Goal: Task Accomplishment & Management: Manage account settings

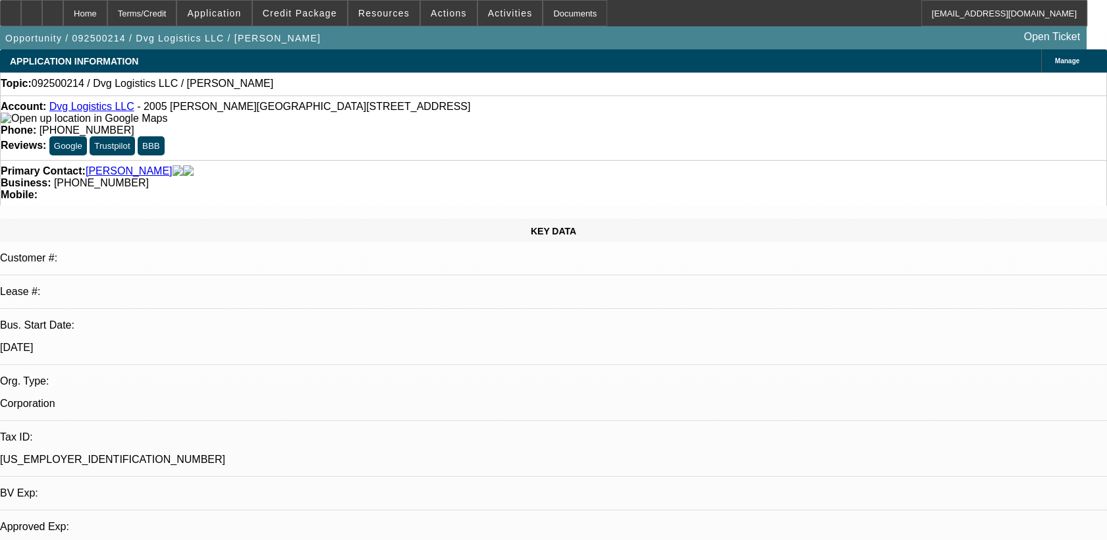
select select "0"
select select "2"
select select "0.1"
select select "1"
select select "2"
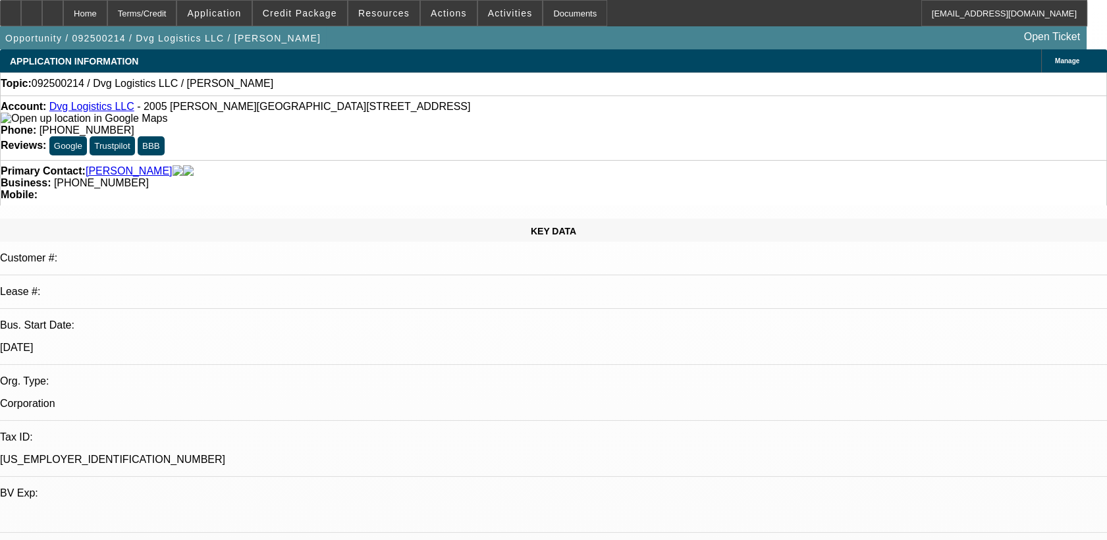
select select "4"
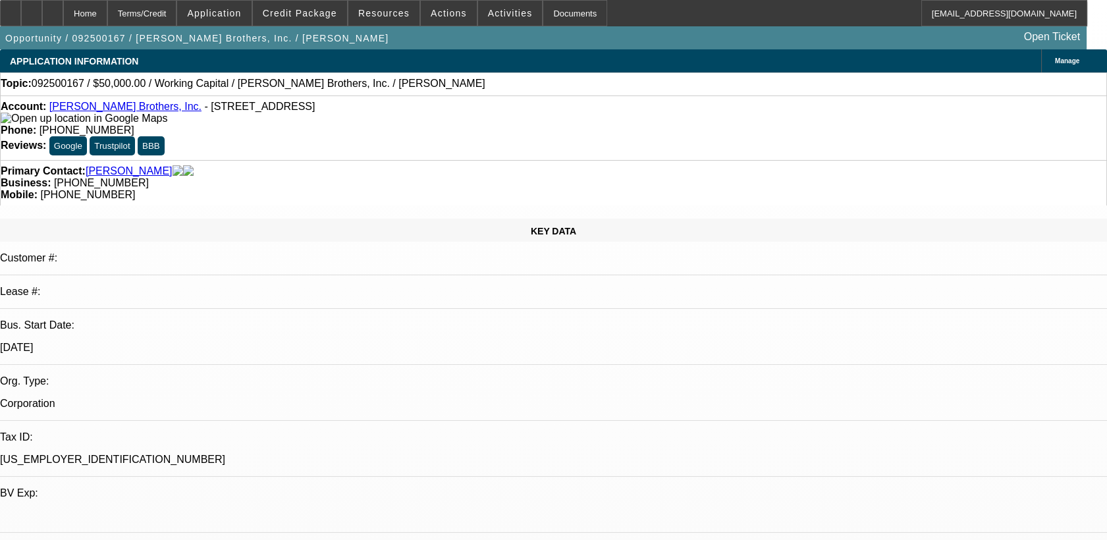
select select "0"
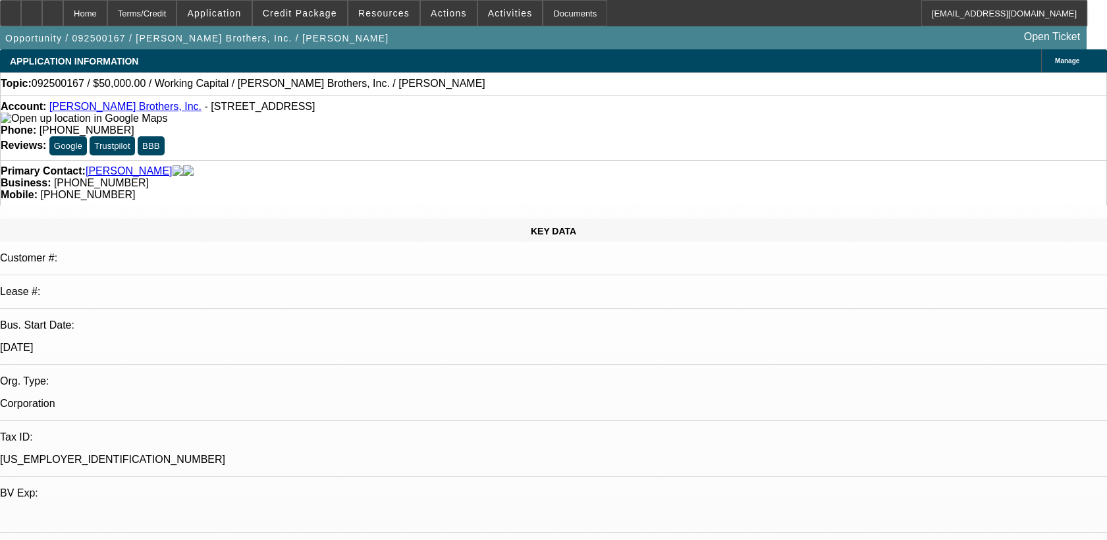
select select "0"
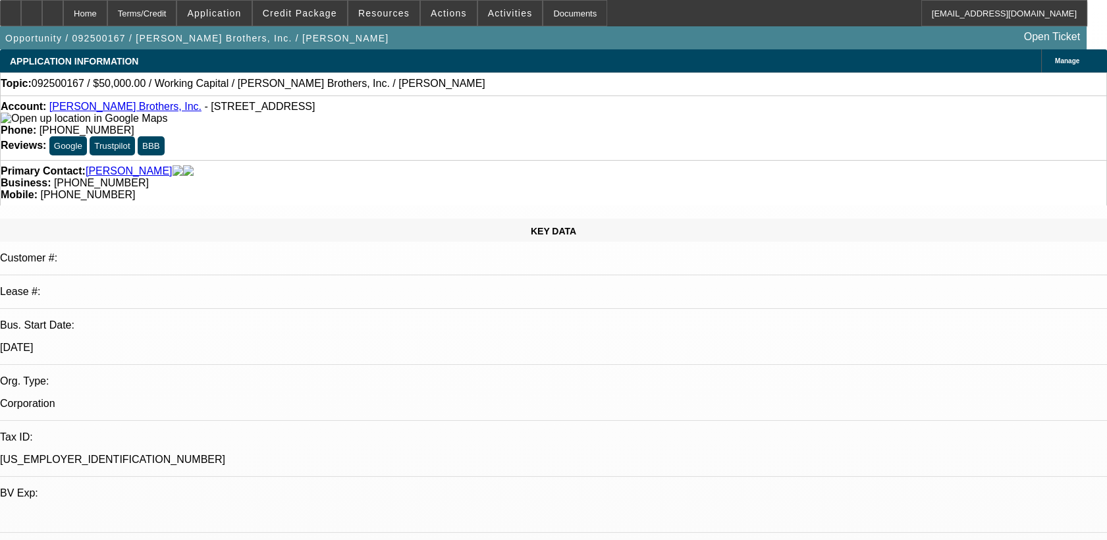
select select "0"
select select "1"
select select "2"
select select "6"
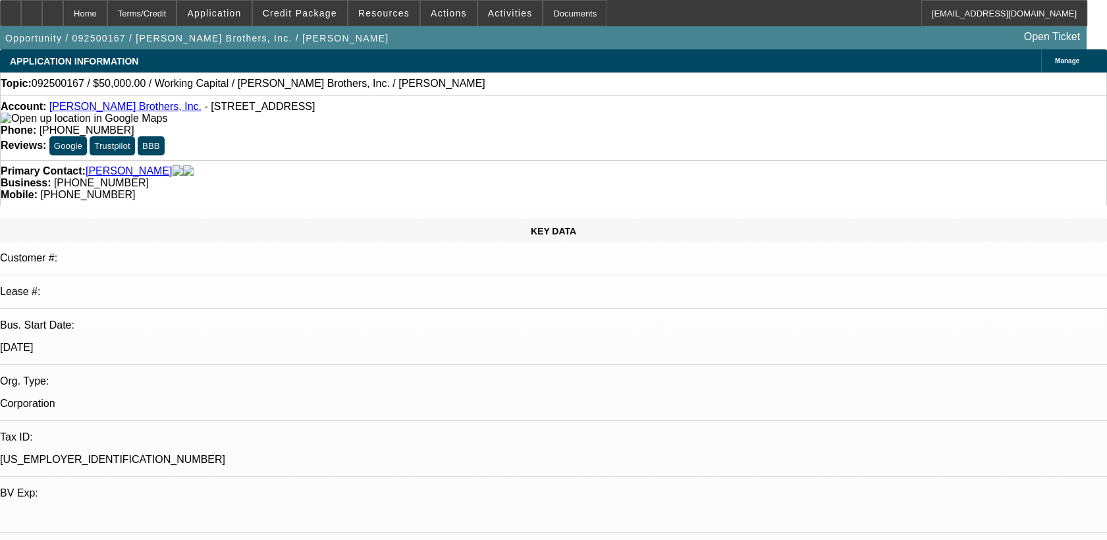
select select "1"
select select "2"
select select "6"
select select "1"
select select "2"
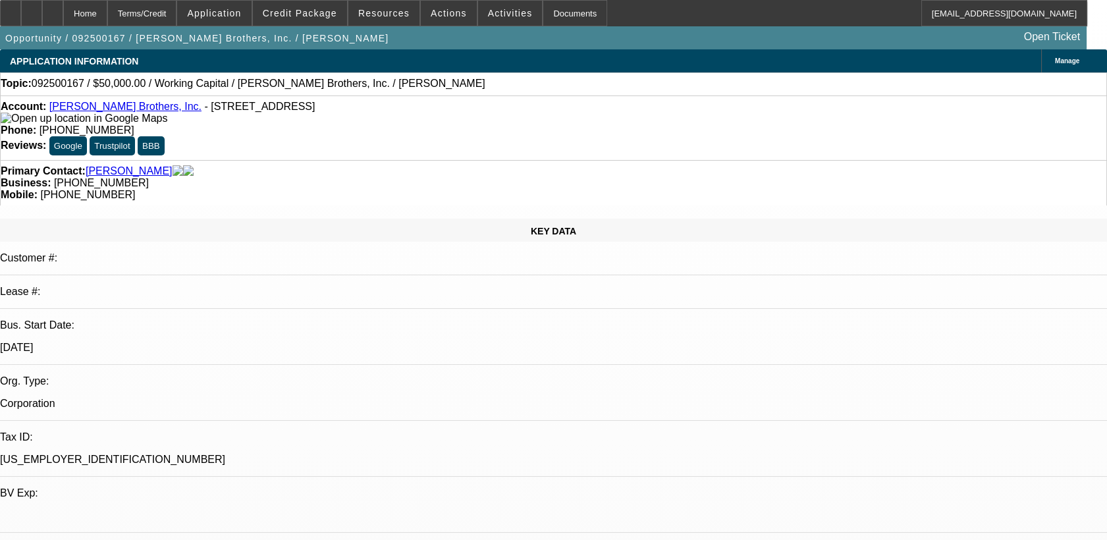
select select "6"
select select "1"
select select "2"
select select "6"
drag, startPoint x: 0, startPoint y: 0, endPoint x: 581, endPoint y: 393, distance: 701.0
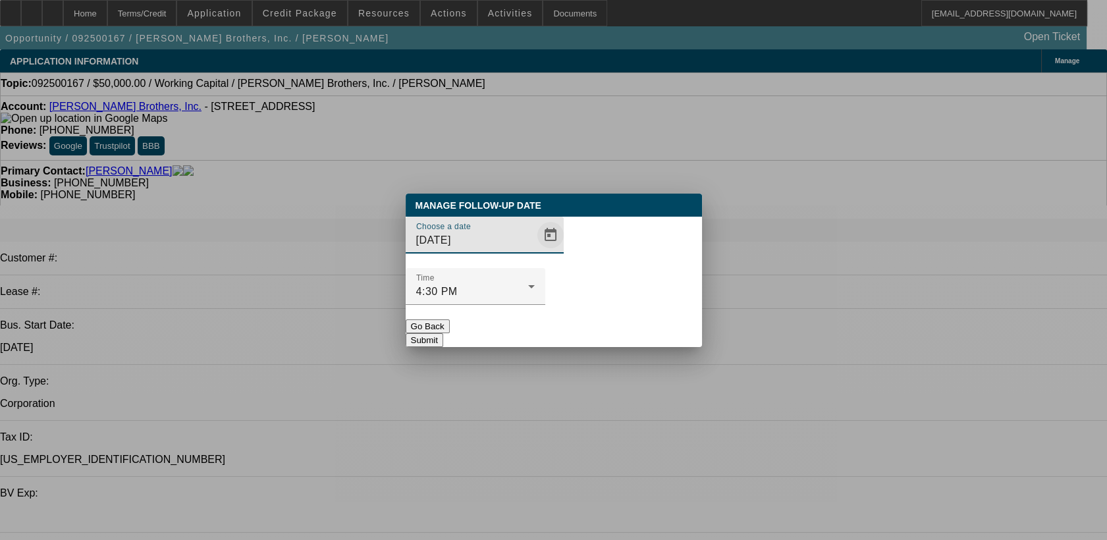
click at [535, 251] on span "Open calendar" at bounding box center [551, 235] width 32 height 32
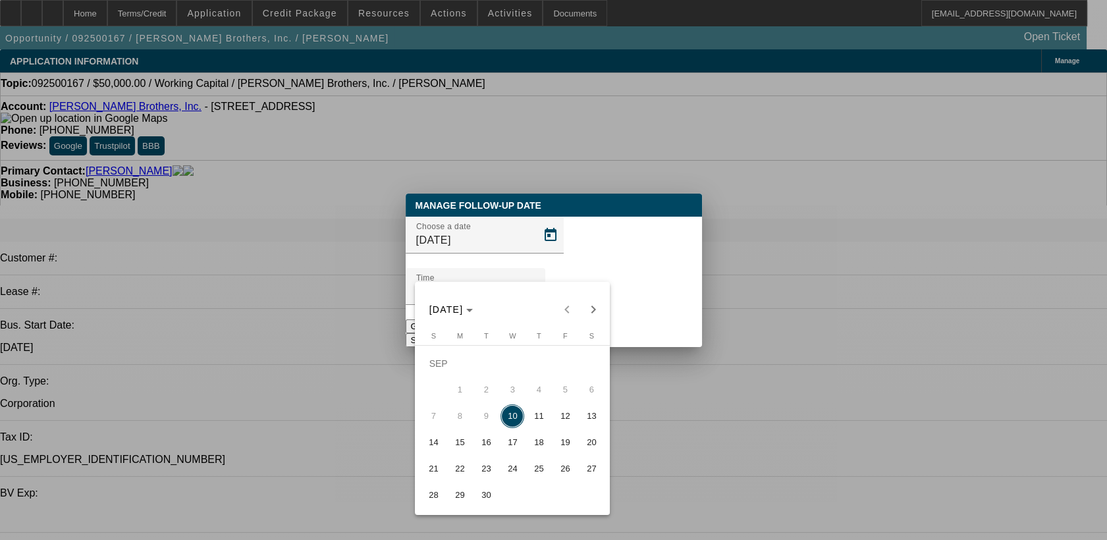
click at [529, 409] on button "11" at bounding box center [539, 416] width 26 height 26
type input "9/11/2025"
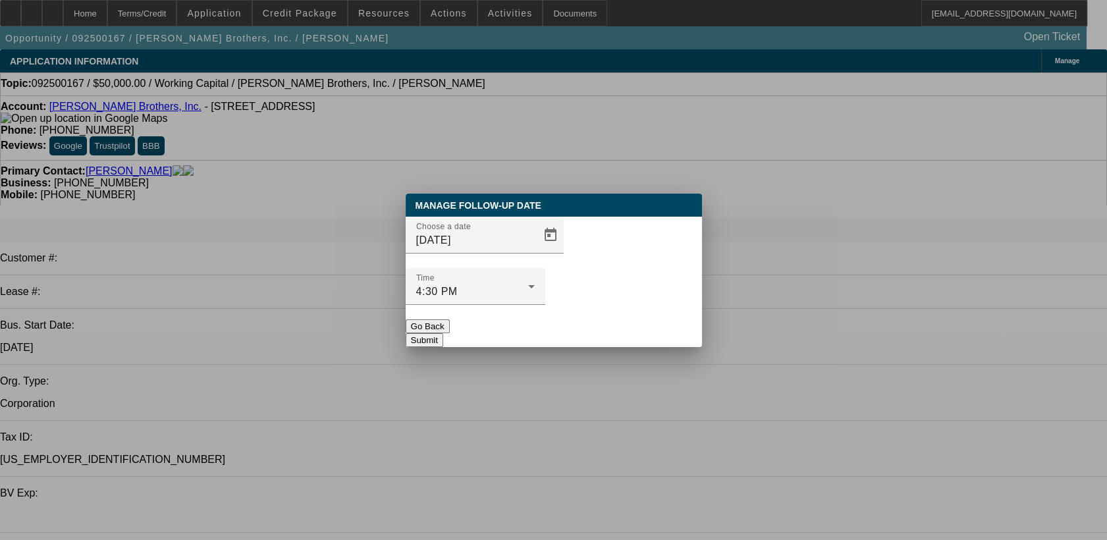
click at [443, 333] on button "Submit" at bounding box center [425, 340] width 38 height 14
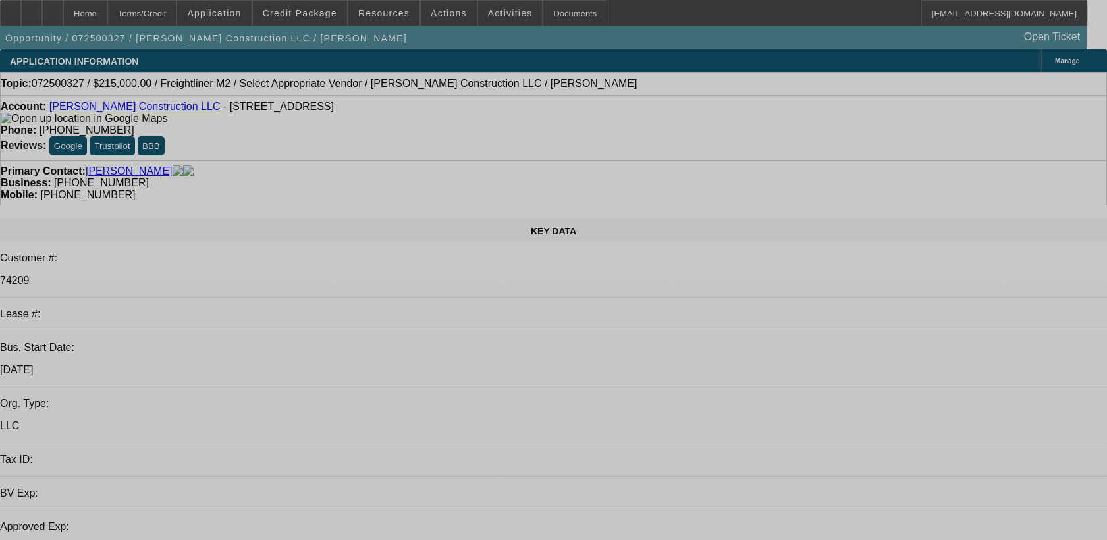
select select "0"
select select "2"
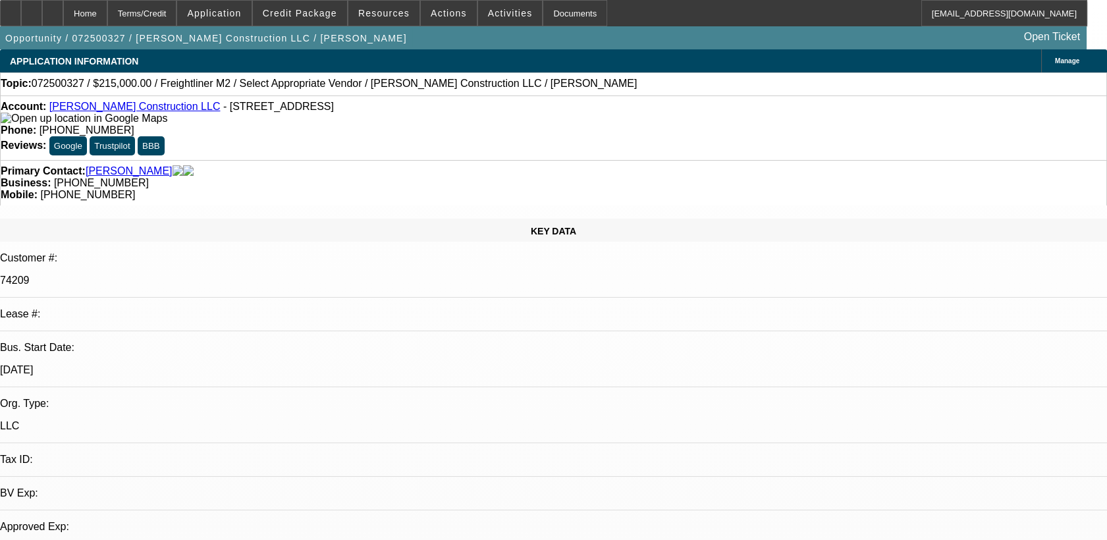
select select "0.1"
select select "1"
select select "2"
select select "4"
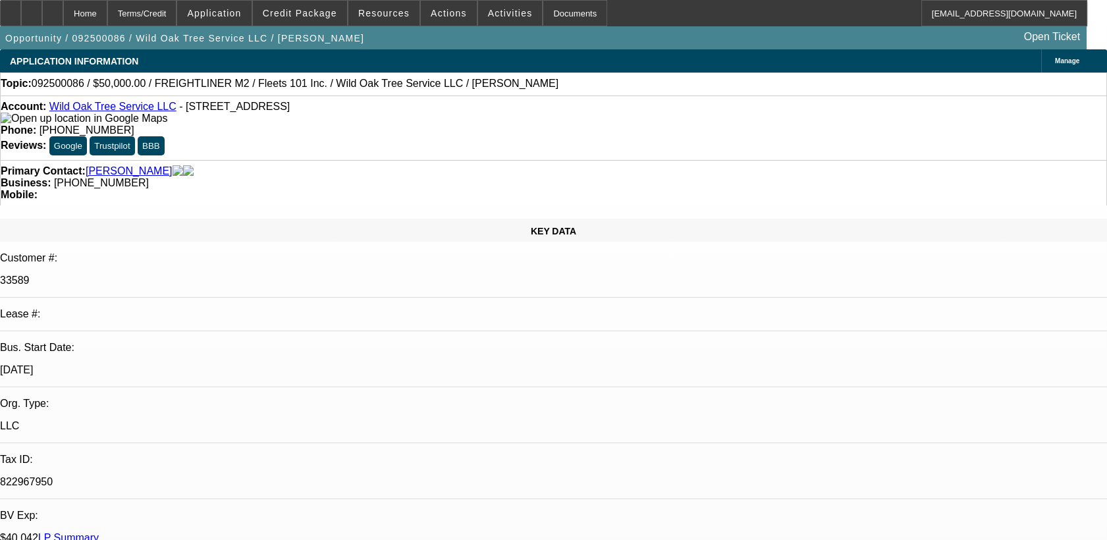
select select "0"
select select "2"
select select "0"
select select "2"
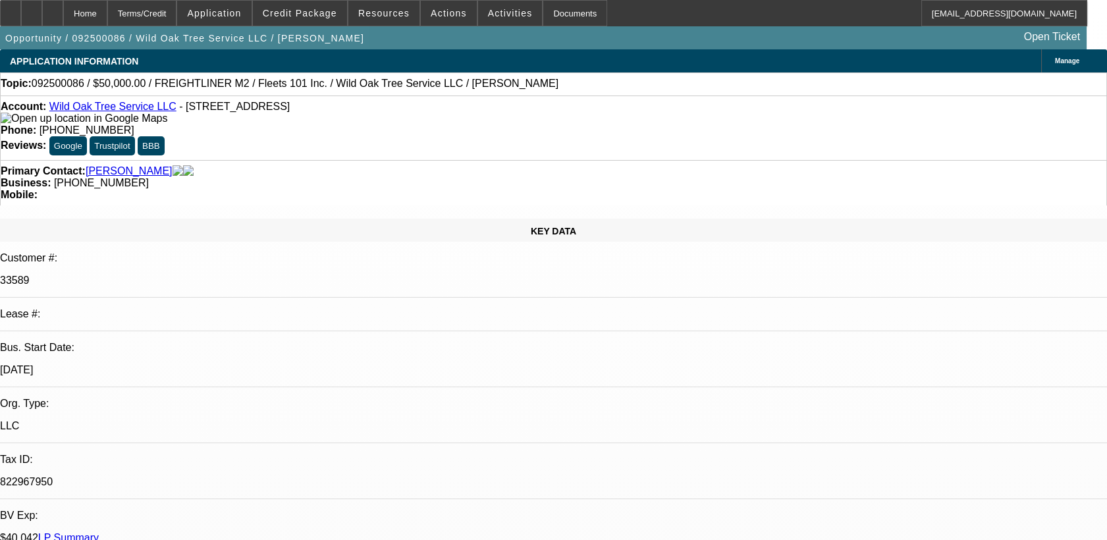
select select "0.1"
select select "2"
select select "0.1"
select select "1"
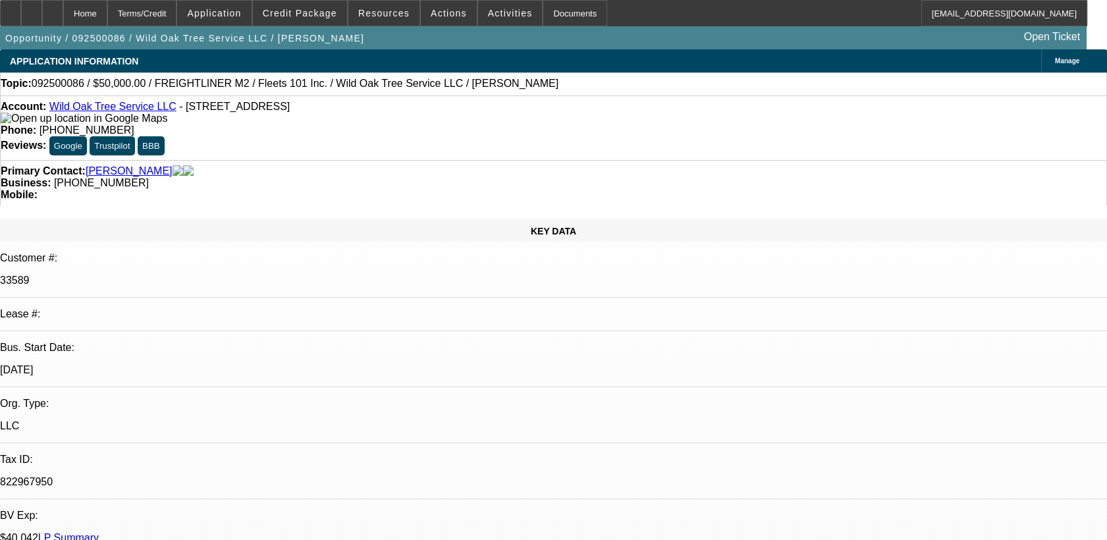
select select "2"
select select "6"
select select "1"
select select "2"
select select "4"
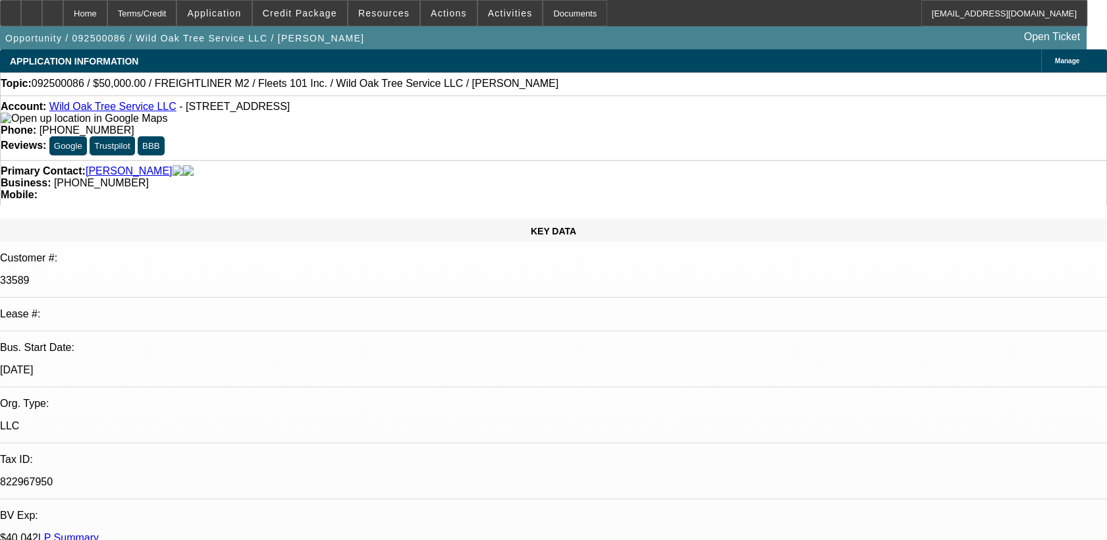
select select "1"
select select "2"
select select "4"
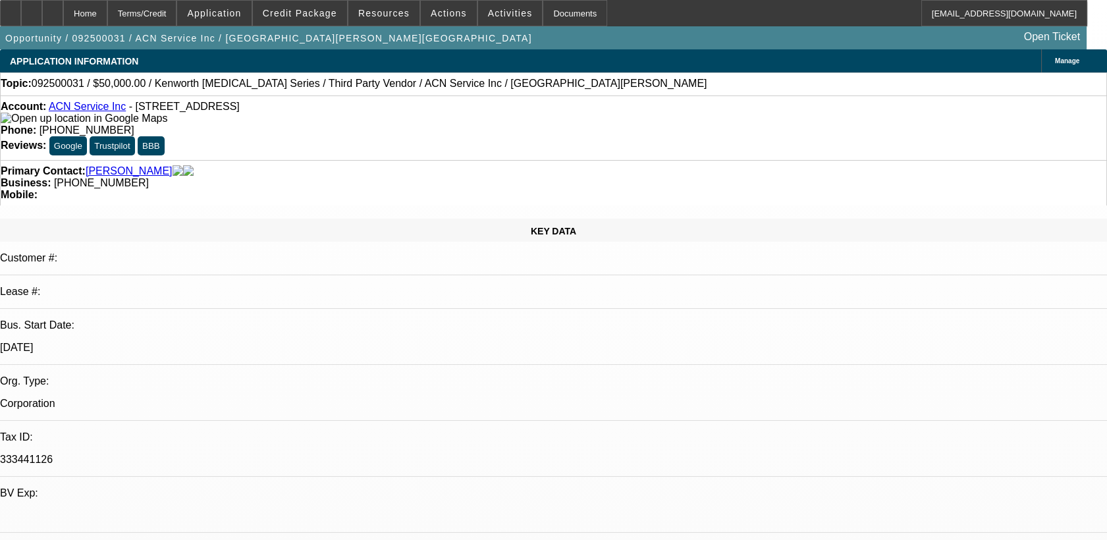
select select "0"
select select "2"
select select "0.1"
select select "0"
select select "2"
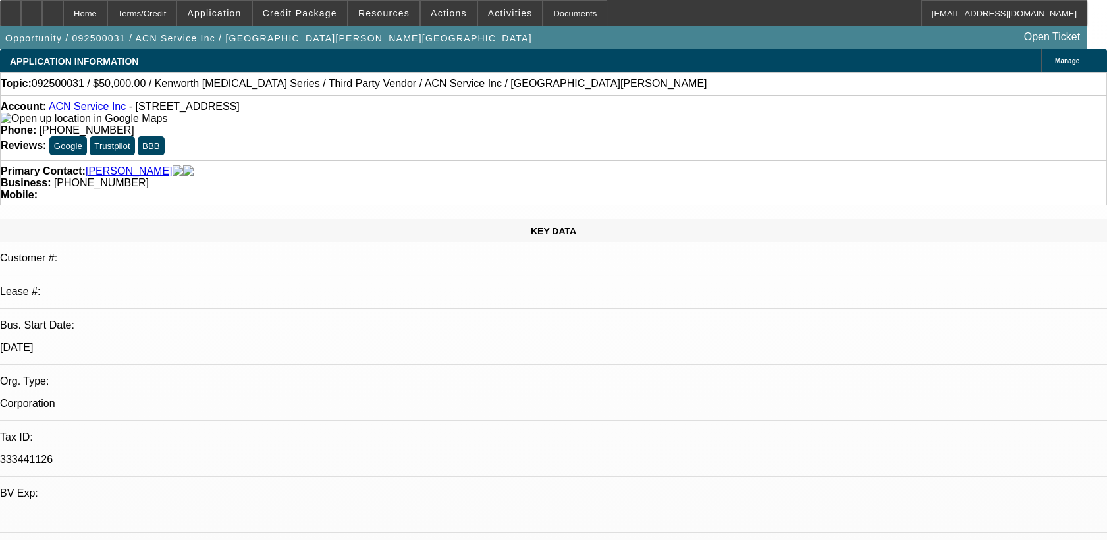
select select "0.1"
select select "0"
select select "2"
select select "0.1"
select select "0"
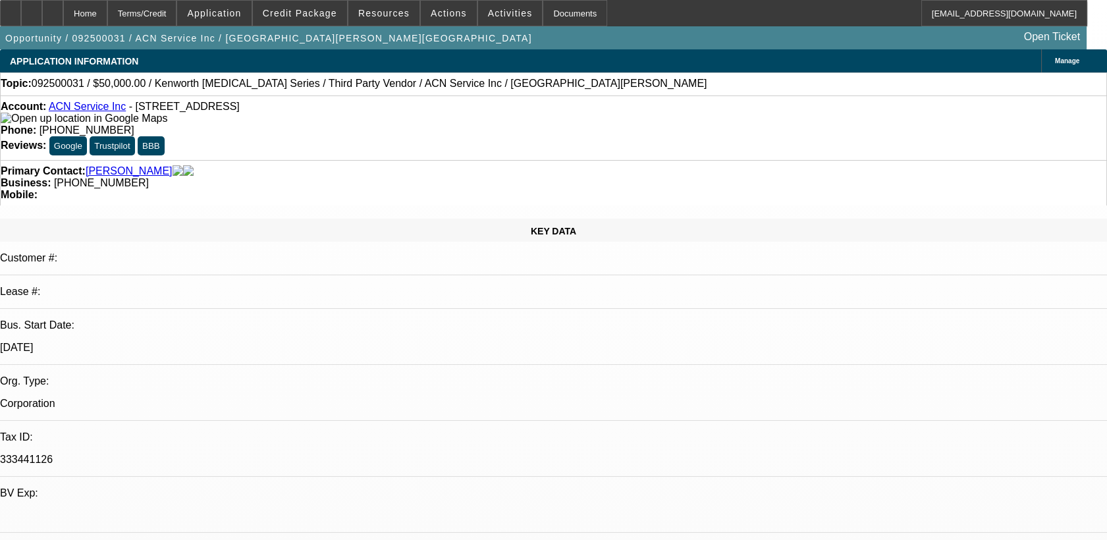
select select "0"
select select "0.1"
select select "1"
select select "2"
select select "4"
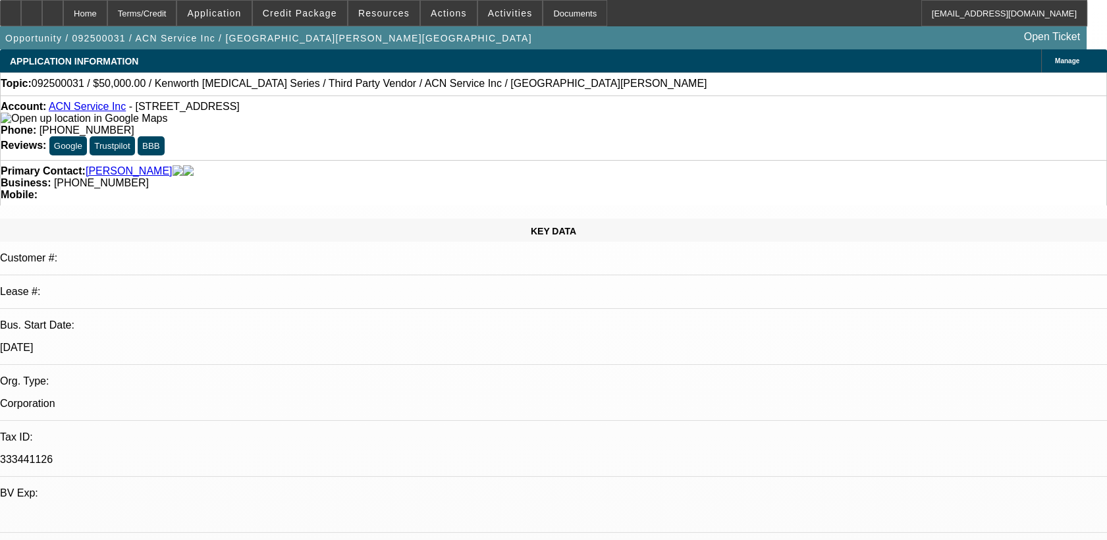
select select "1"
select select "2"
select select "4"
select select "1"
select select "2"
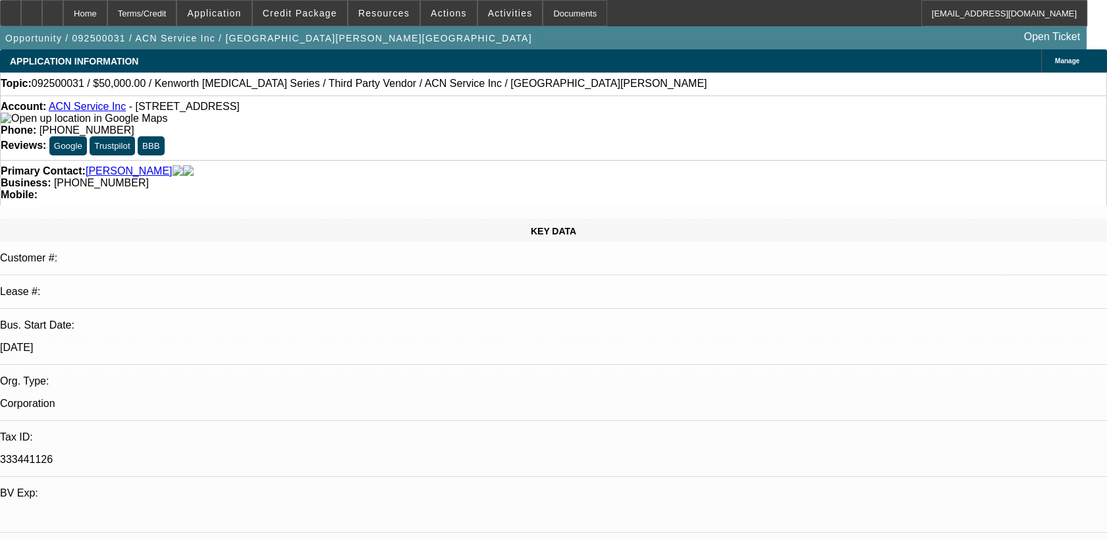
select select "4"
select select "1"
select select "4"
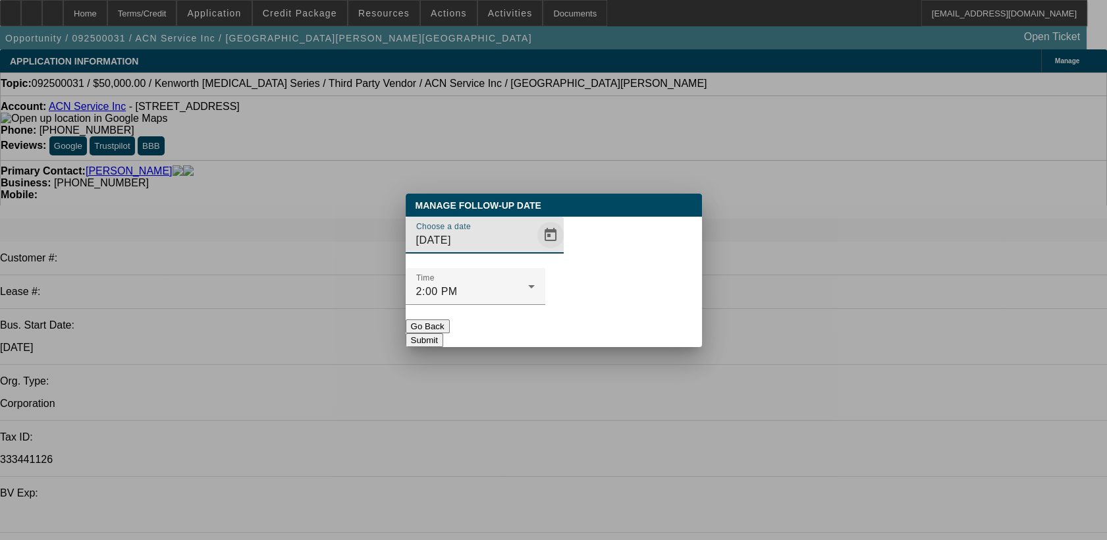
click at [535, 251] on span "Open calendar" at bounding box center [551, 235] width 32 height 32
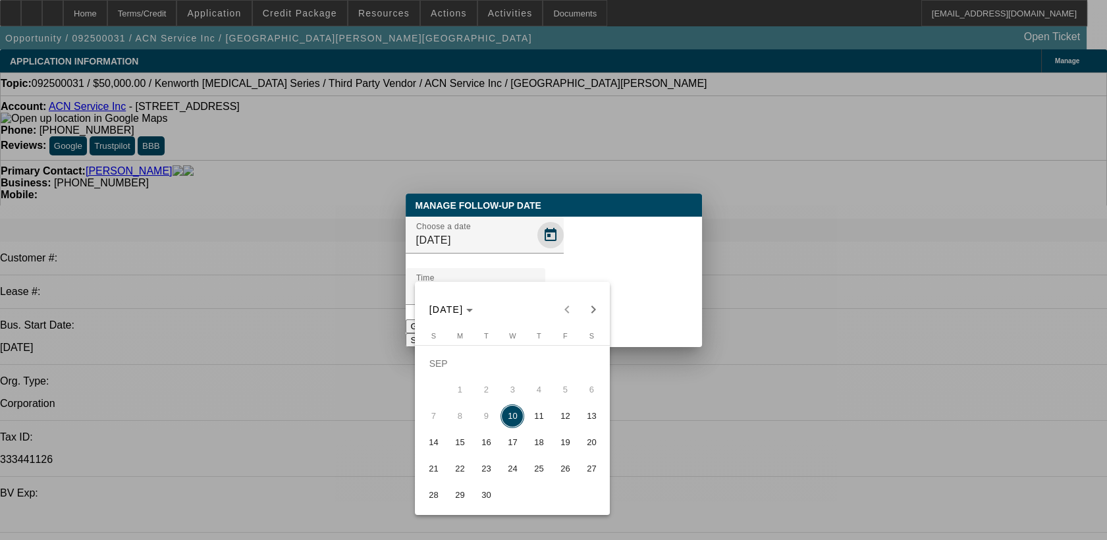
click at [528, 261] on div at bounding box center [553, 270] width 1107 height 540
click at [533, 420] on span "11" at bounding box center [539, 416] width 24 height 24
type input "[DATE]"
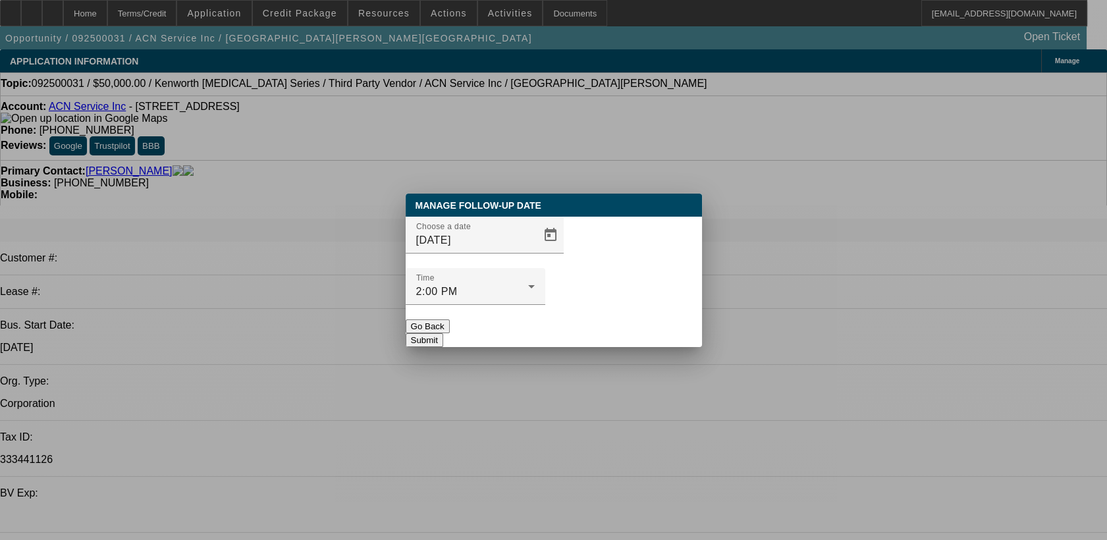
click at [443, 333] on button "Submit" at bounding box center [425, 340] width 38 height 14
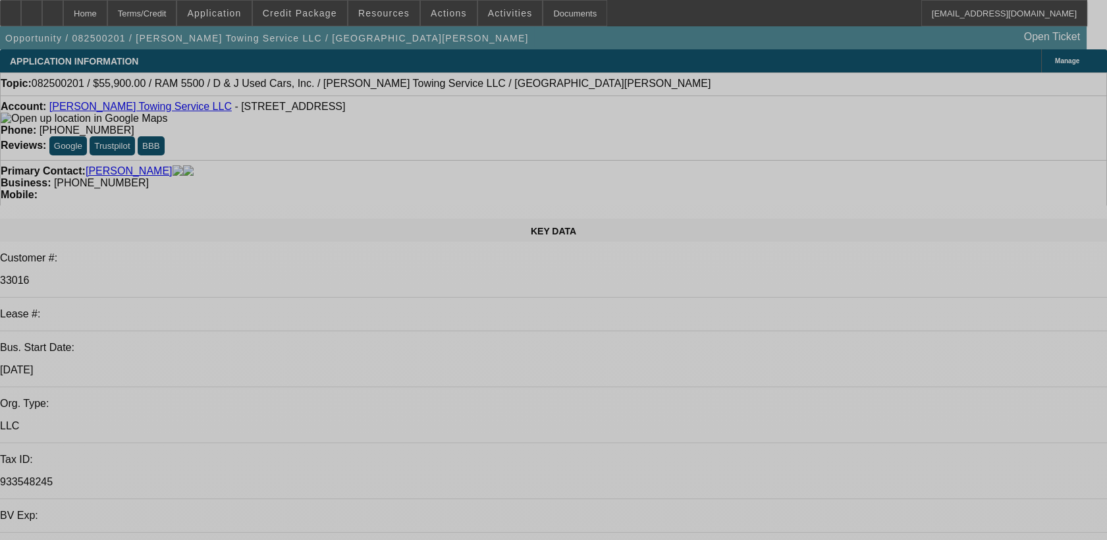
select select "0"
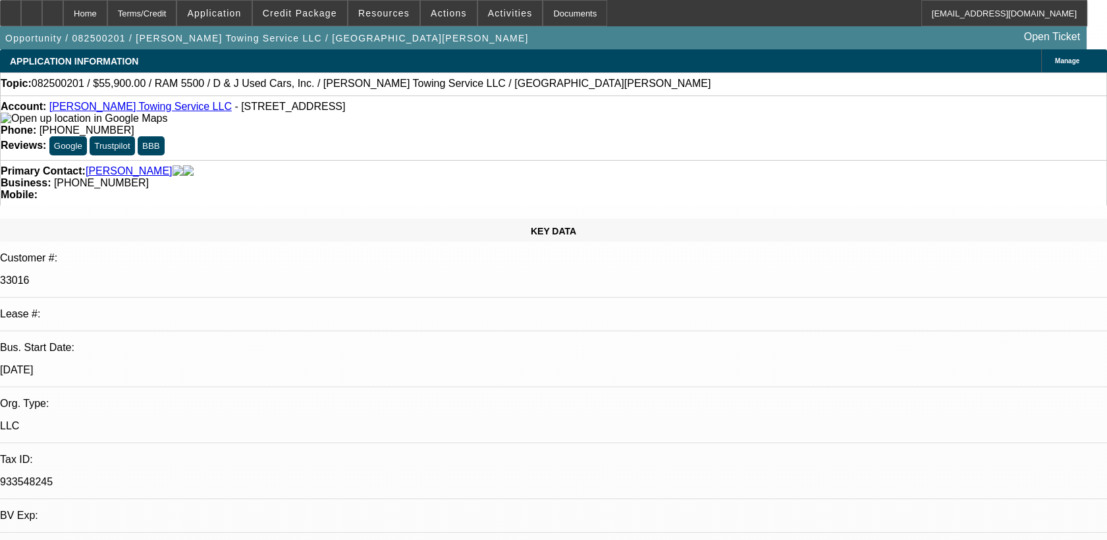
select select "2"
select select "0.1"
select select "0"
select select "2"
select select "0.1"
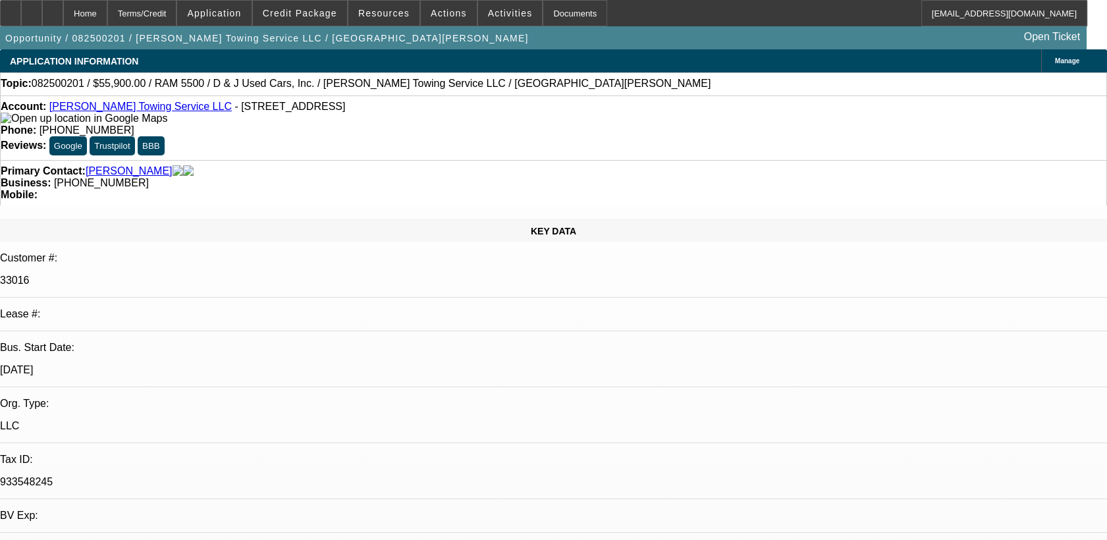
select select "0"
select select "2"
select select "0.1"
select select "1"
select select "2"
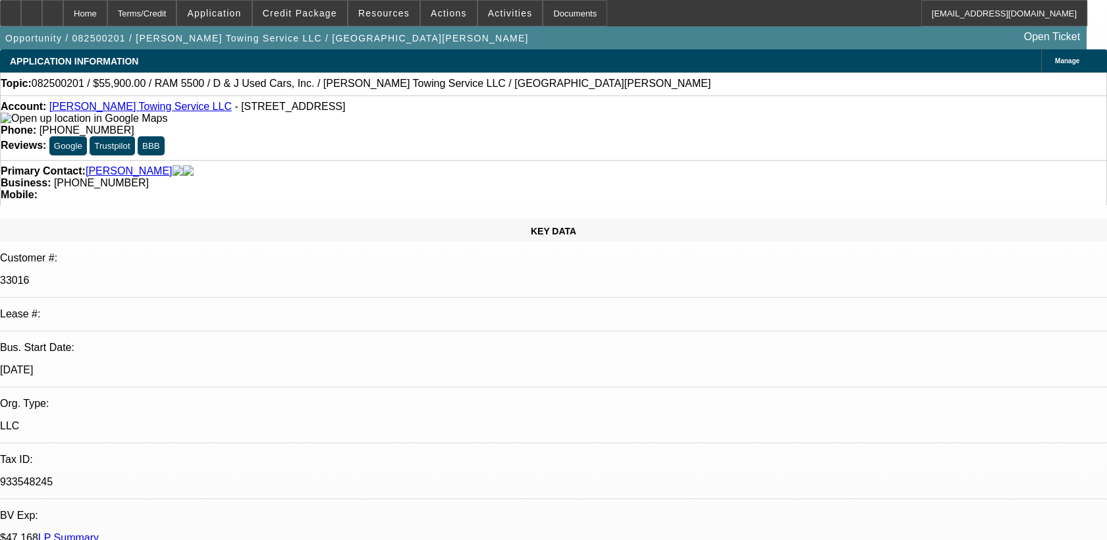
select select "4"
select select "1"
select select "2"
select select "4"
select select "1"
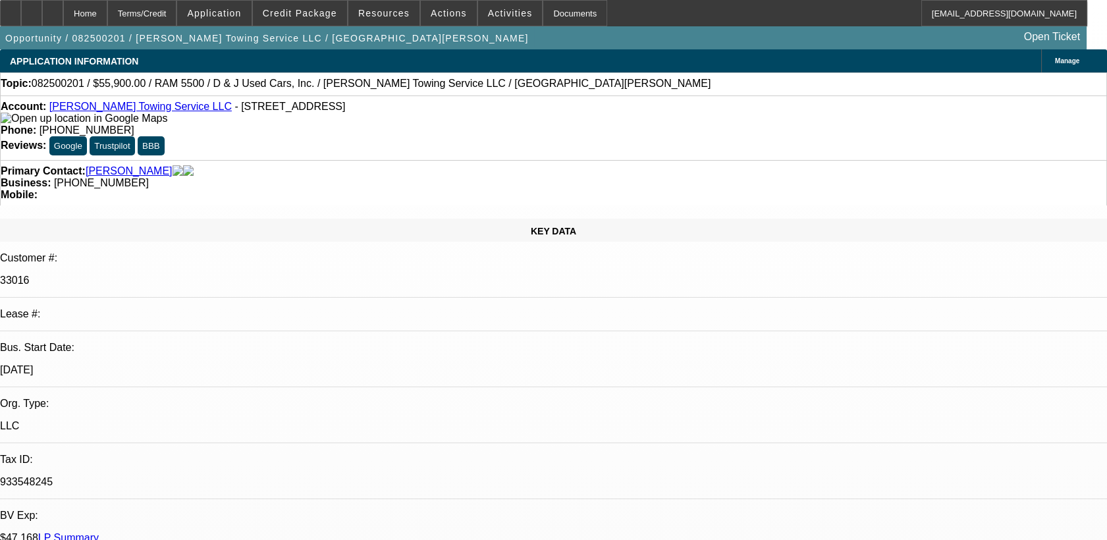
select select "2"
select select "4"
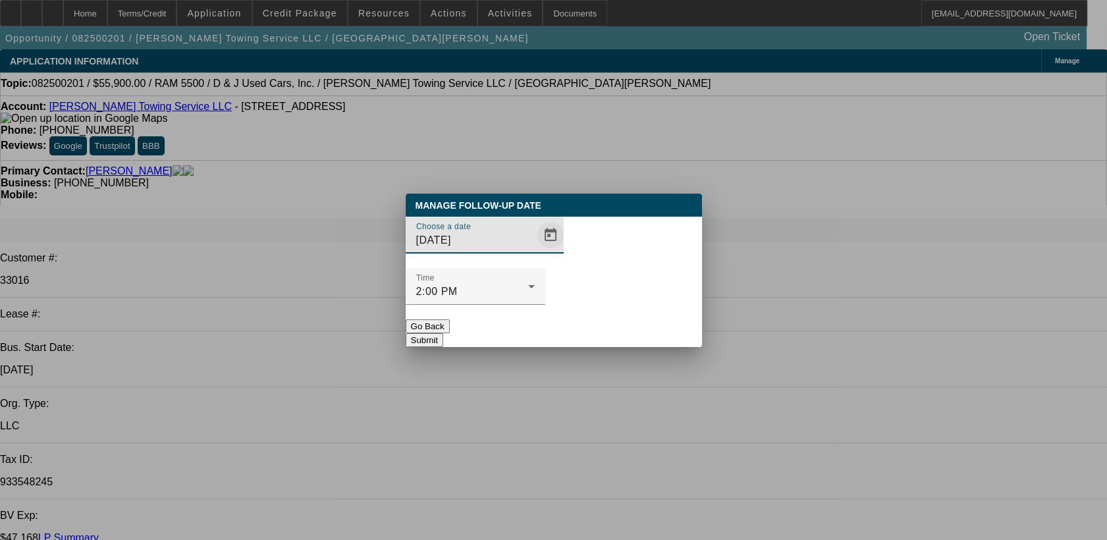
click at [535, 251] on span "Open calendar" at bounding box center [551, 235] width 32 height 32
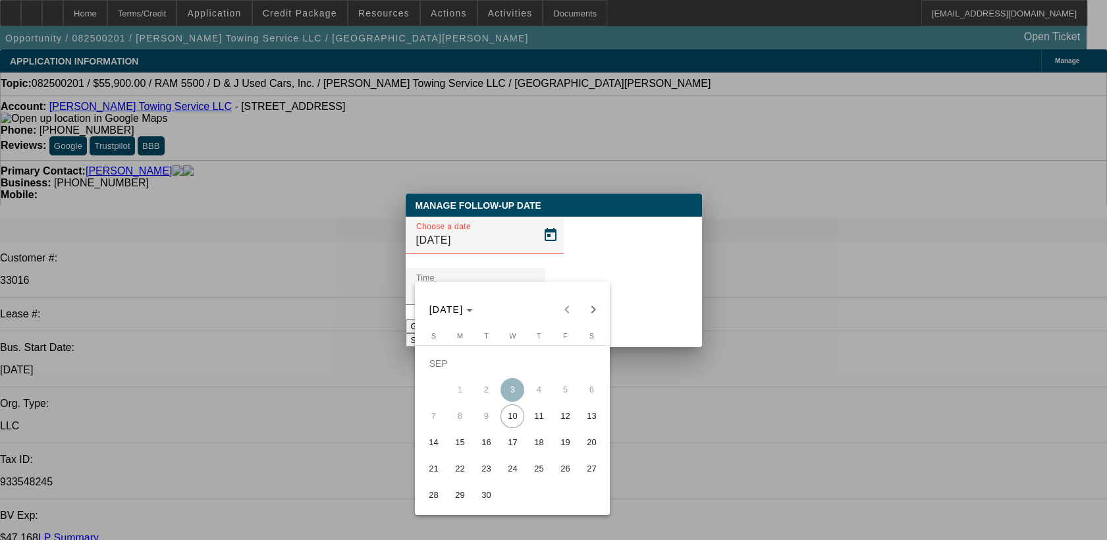
click at [537, 417] on span "11" at bounding box center [539, 416] width 24 height 24
type input "9/11/2025"
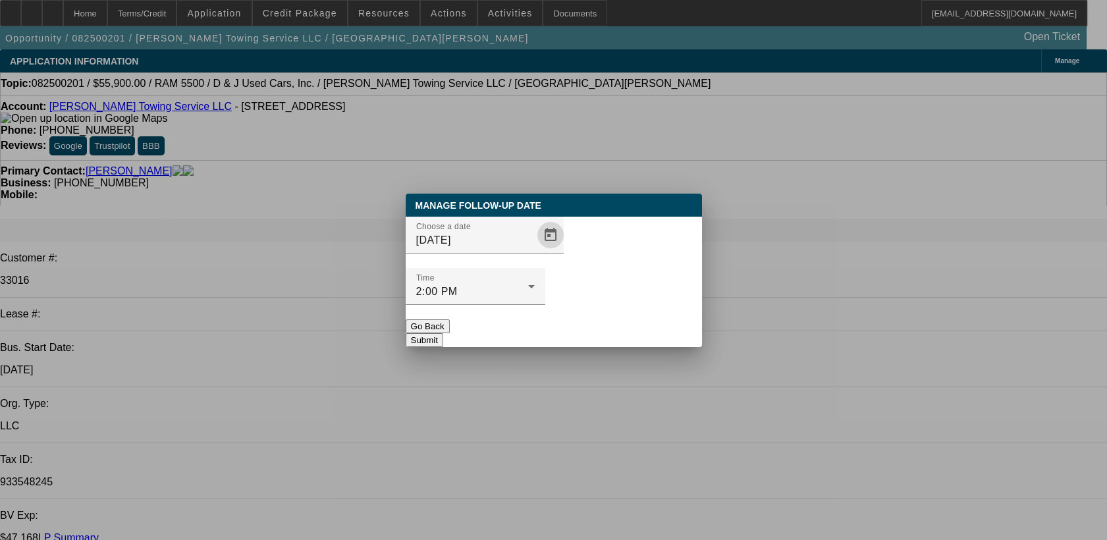
click at [443, 333] on button "Submit" at bounding box center [425, 340] width 38 height 14
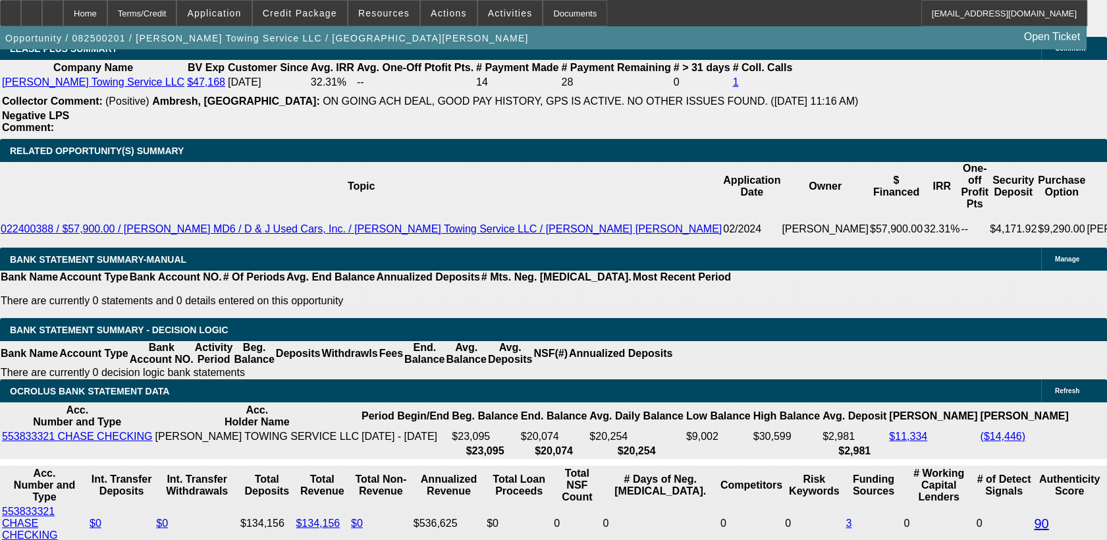
scroll to position [2437, 0]
